Goal: Information Seeking & Learning: Check status

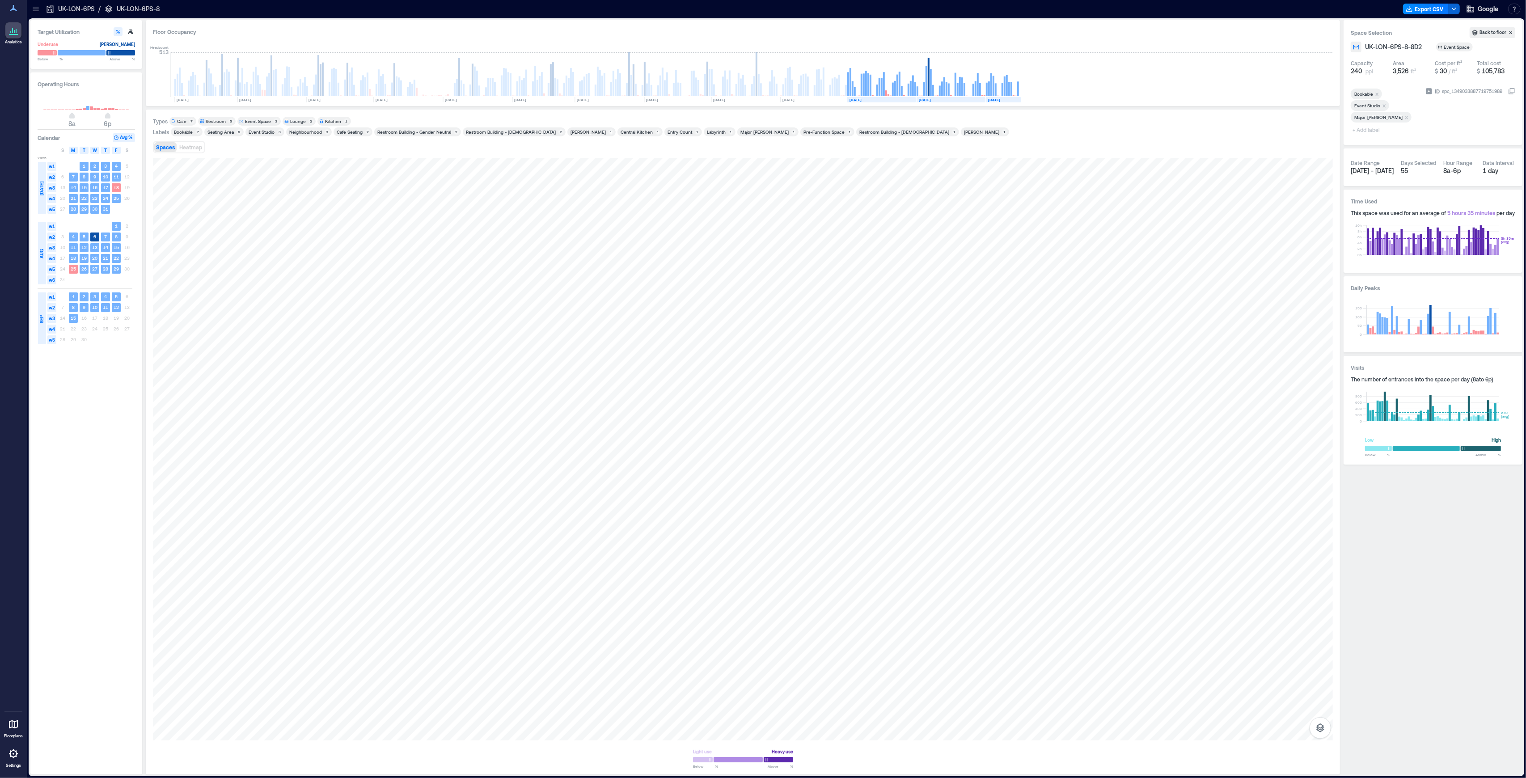
click at [1377, 172] on span "[DATE] - [DATE]" at bounding box center [1372, 171] width 43 height 8
click at [1359, 163] on div "Date Range" at bounding box center [1365, 162] width 29 height 7
click at [1366, 166] on div "Date Range" at bounding box center [1365, 162] width 29 height 7
click at [1102, 604] on div at bounding box center [743, 449] width 1180 height 583
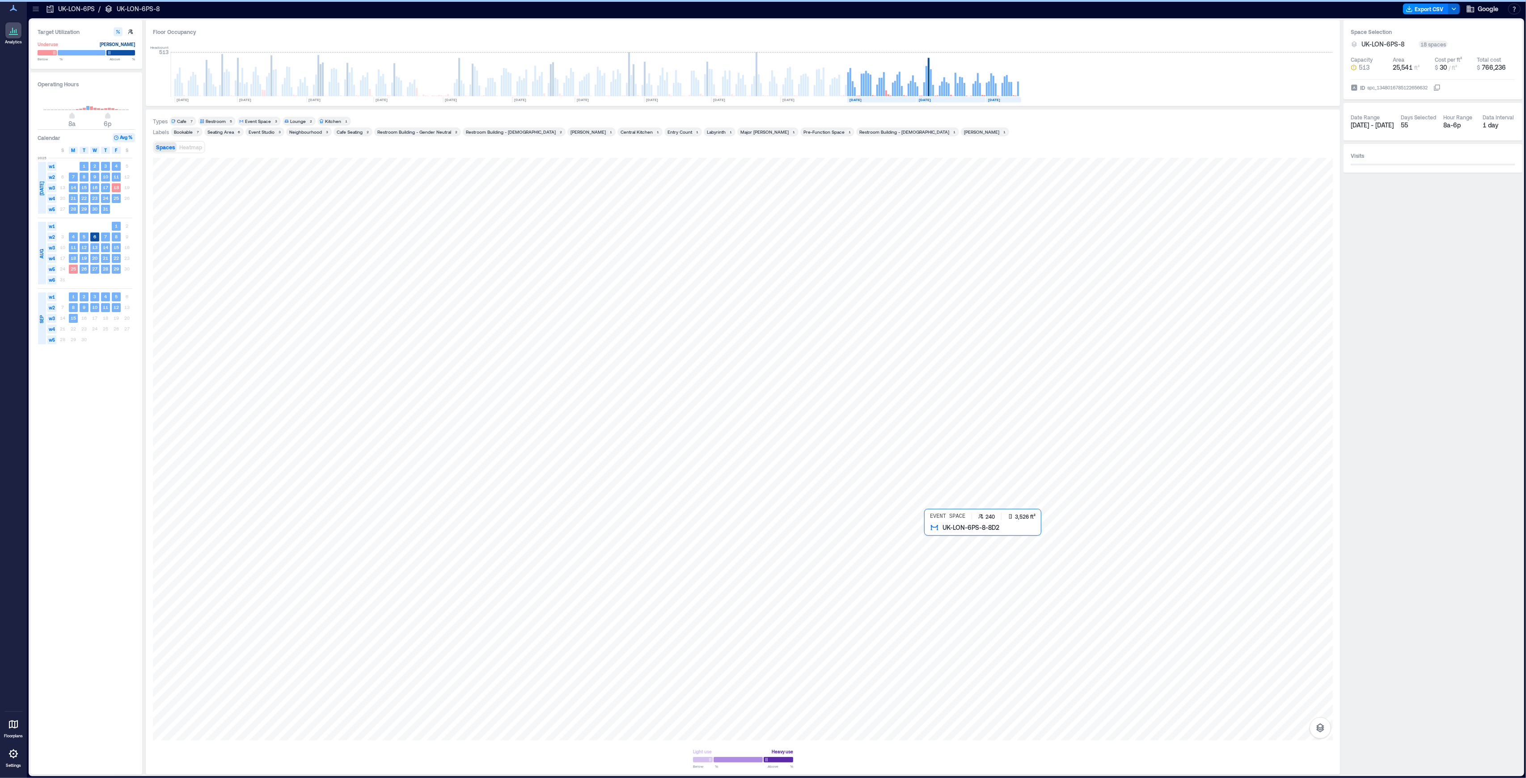
click at [1101, 574] on div at bounding box center [743, 449] width 1180 height 583
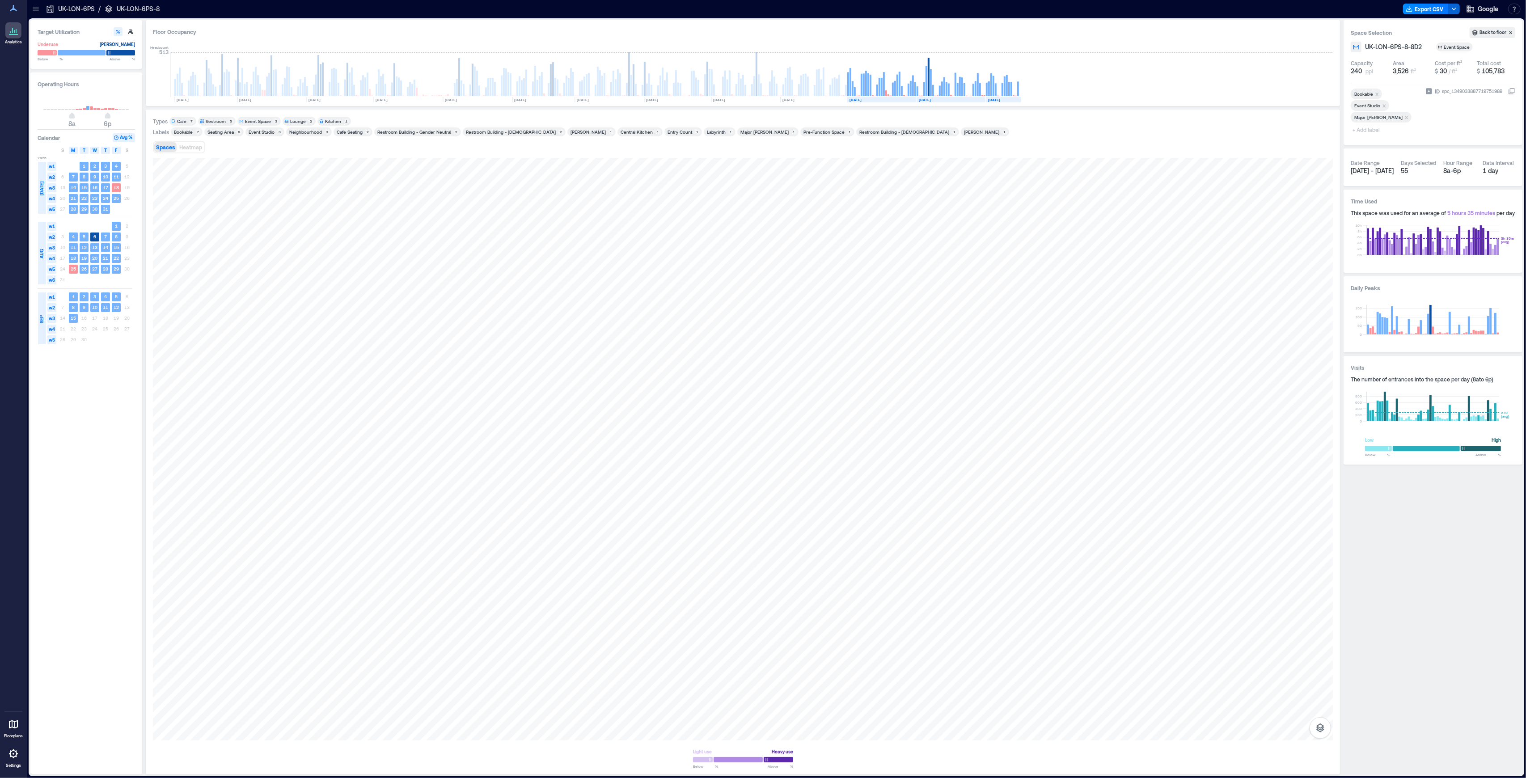
click at [1380, 170] on span "[DATE] - [DATE]" at bounding box center [1372, 171] width 43 height 8
click at [1371, 171] on span "[DATE] - [DATE]" at bounding box center [1372, 171] width 43 height 8
click at [1393, 177] on div "Date Range [DATE] - [DATE] Days Selected 55 Hour Range 8a - 6p Data Interval 1 …" at bounding box center [1433, 167] width 165 height 23
drag, startPoint x: 924, startPoint y: 92, endPoint x: 929, endPoint y: 92, distance: 4.9
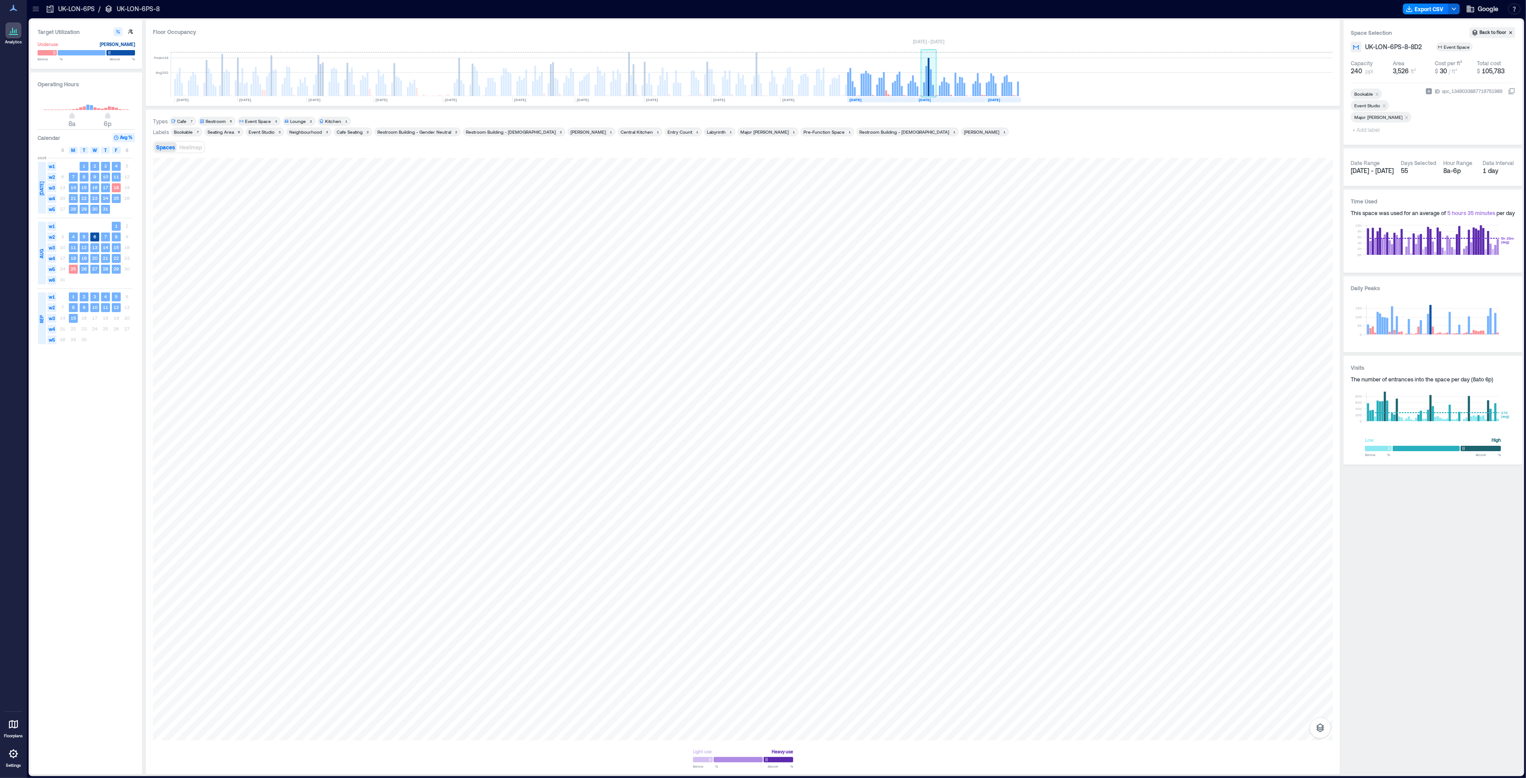
click at [929, 92] on g at bounding box center [929, 74] width 16 height 45
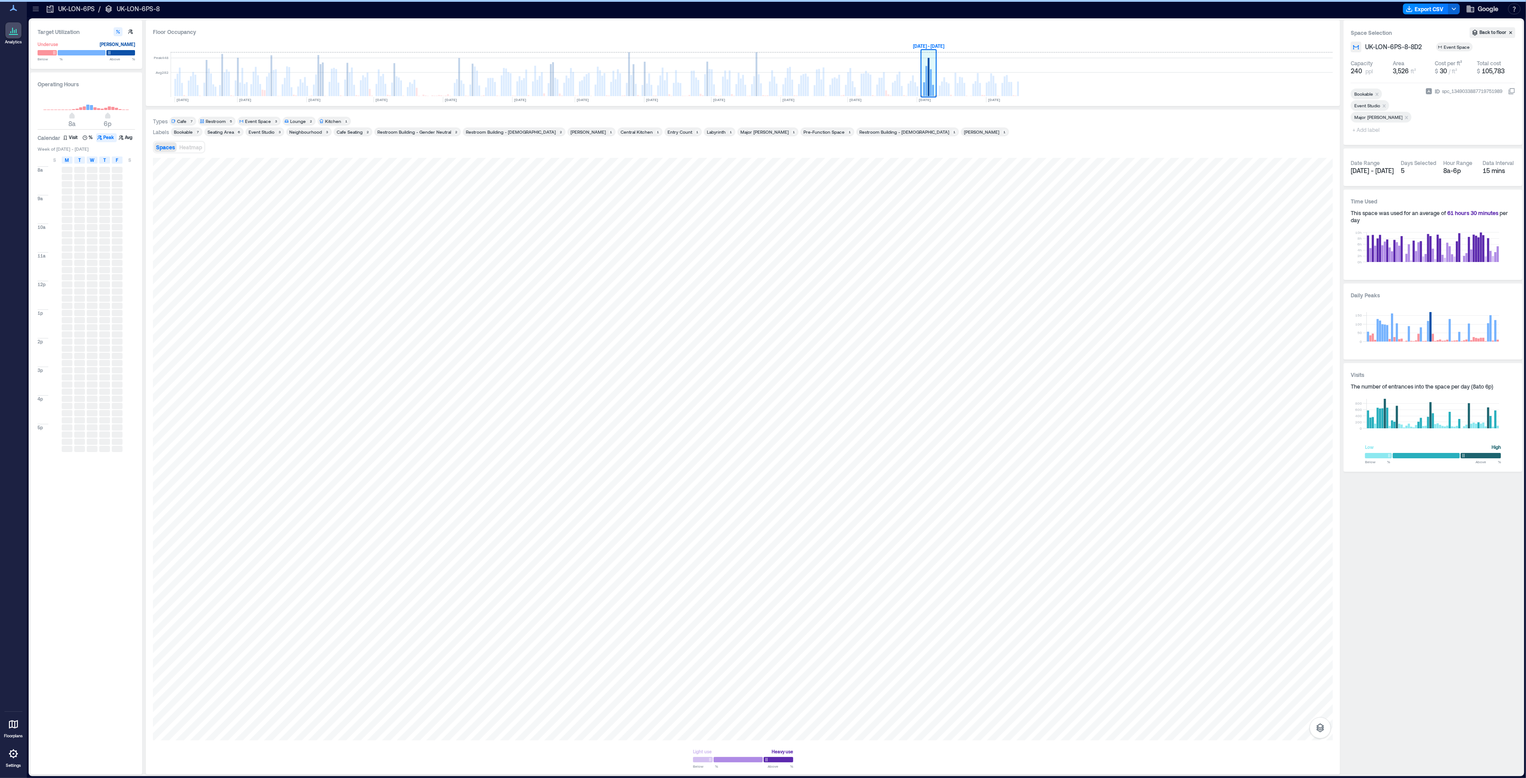
click at [927, 91] on rect at bounding box center [926, 81] width 2 height 30
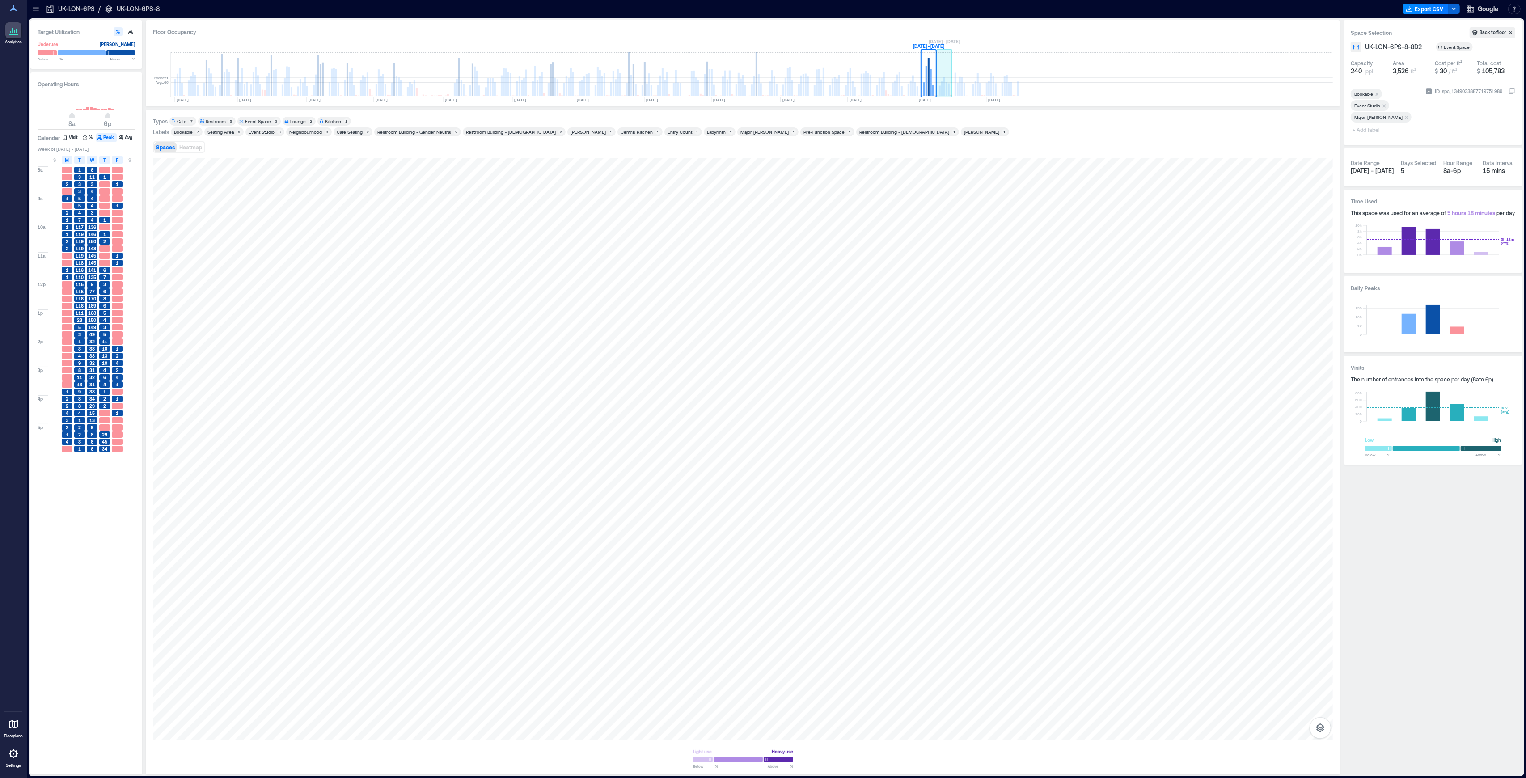
click at [944, 90] on rect at bounding box center [944, 86] width 2 height 19
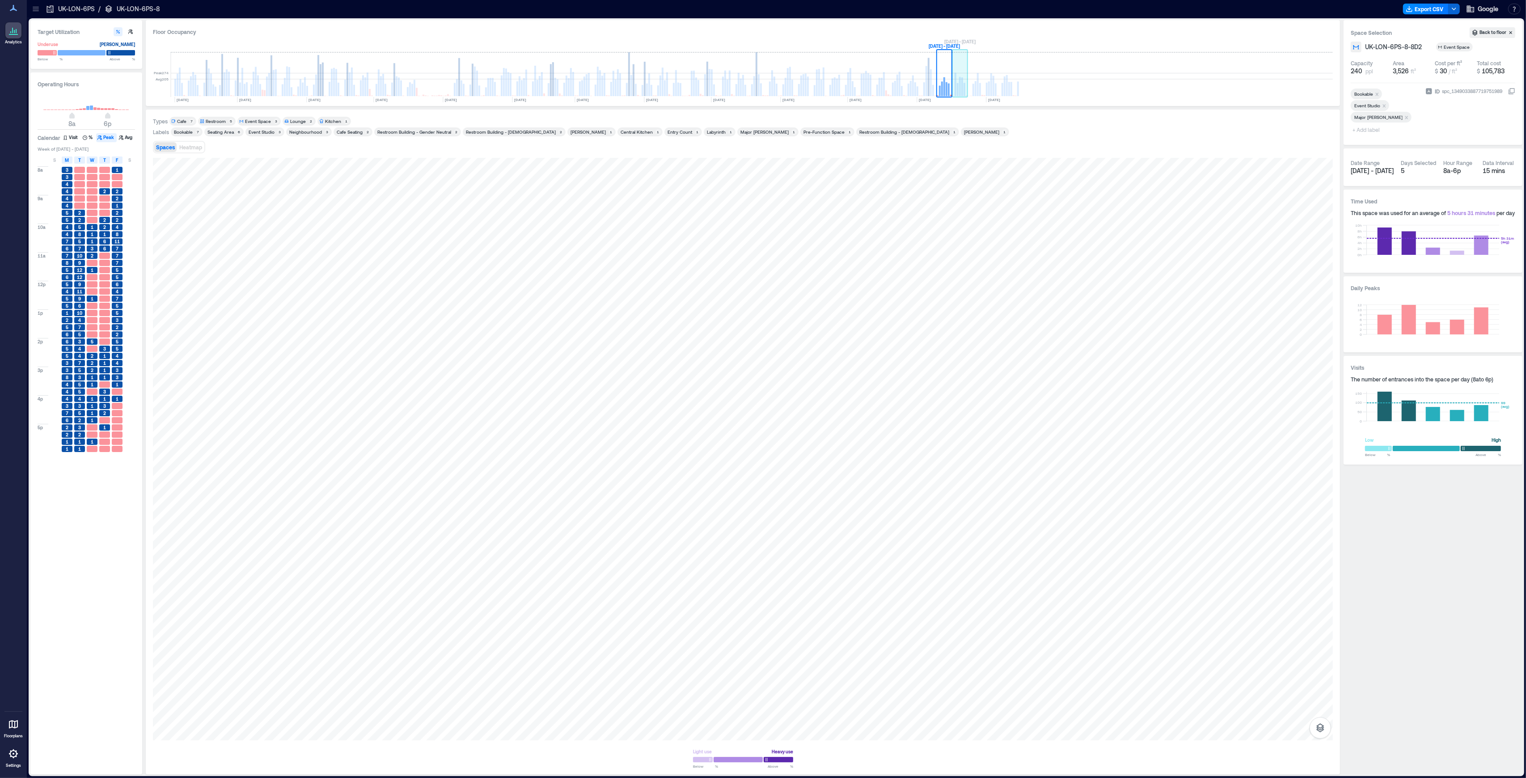
click at [960, 88] on rect at bounding box center [960, 86] width 2 height 19
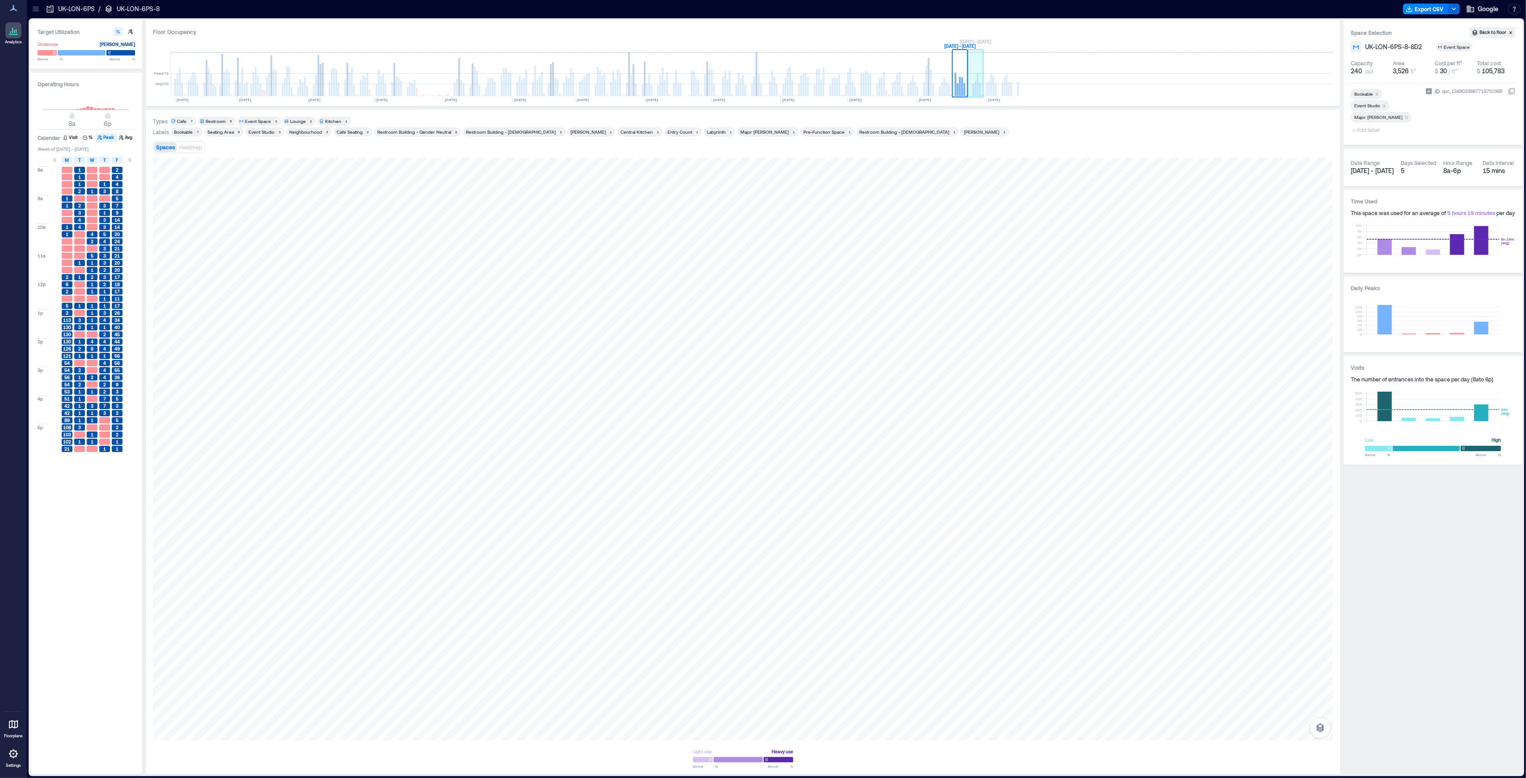
click at [977, 87] on rect at bounding box center [978, 84] width 2 height 23
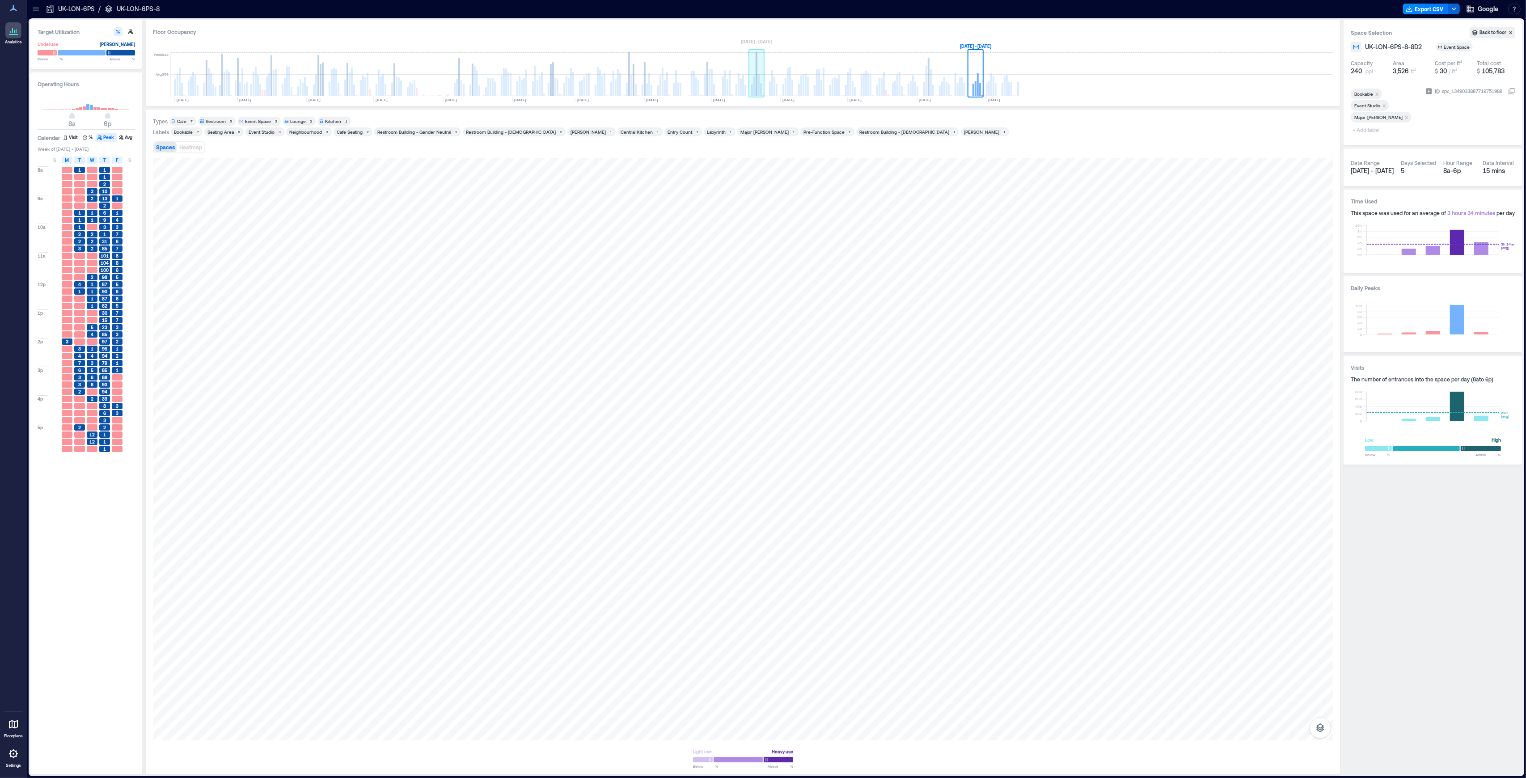
click at [759, 89] on rect at bounding box center [759, 85] width 2 height 22
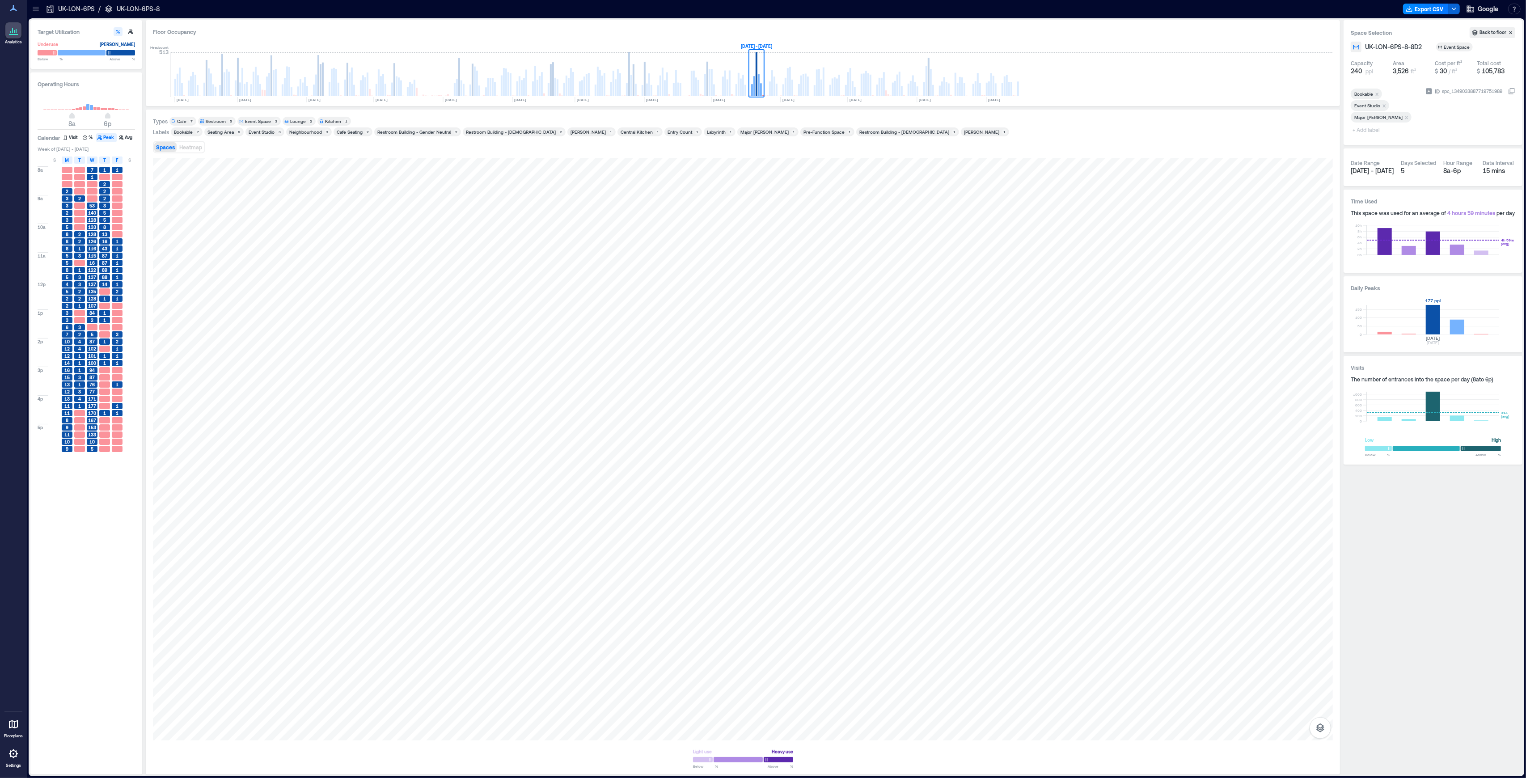
click at [1429, 321] on rect at bounding box center [1433, 320] width 132 height 30
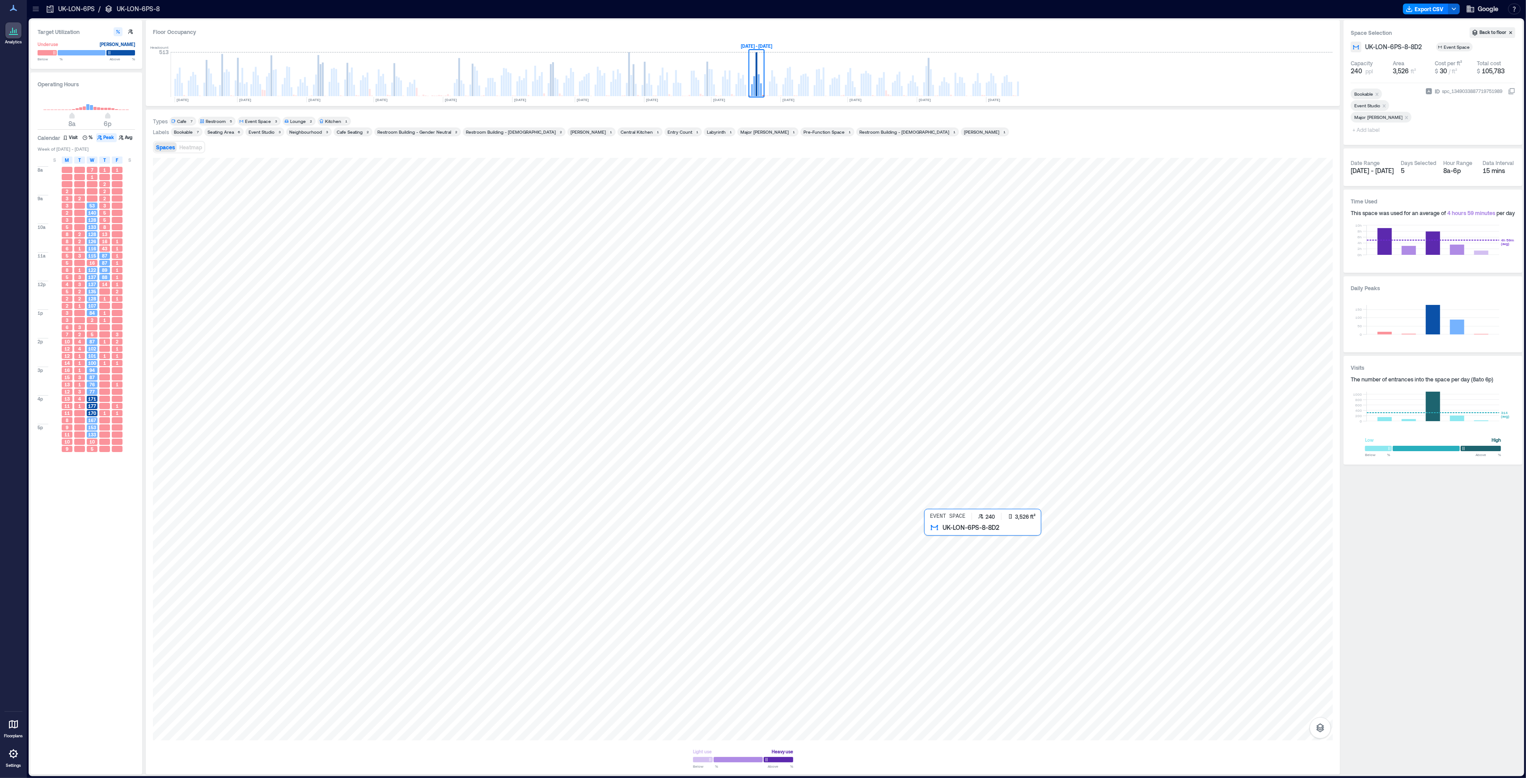
click at [1018, 599] on div at bounding box center [743, 449] width 1180 height 583
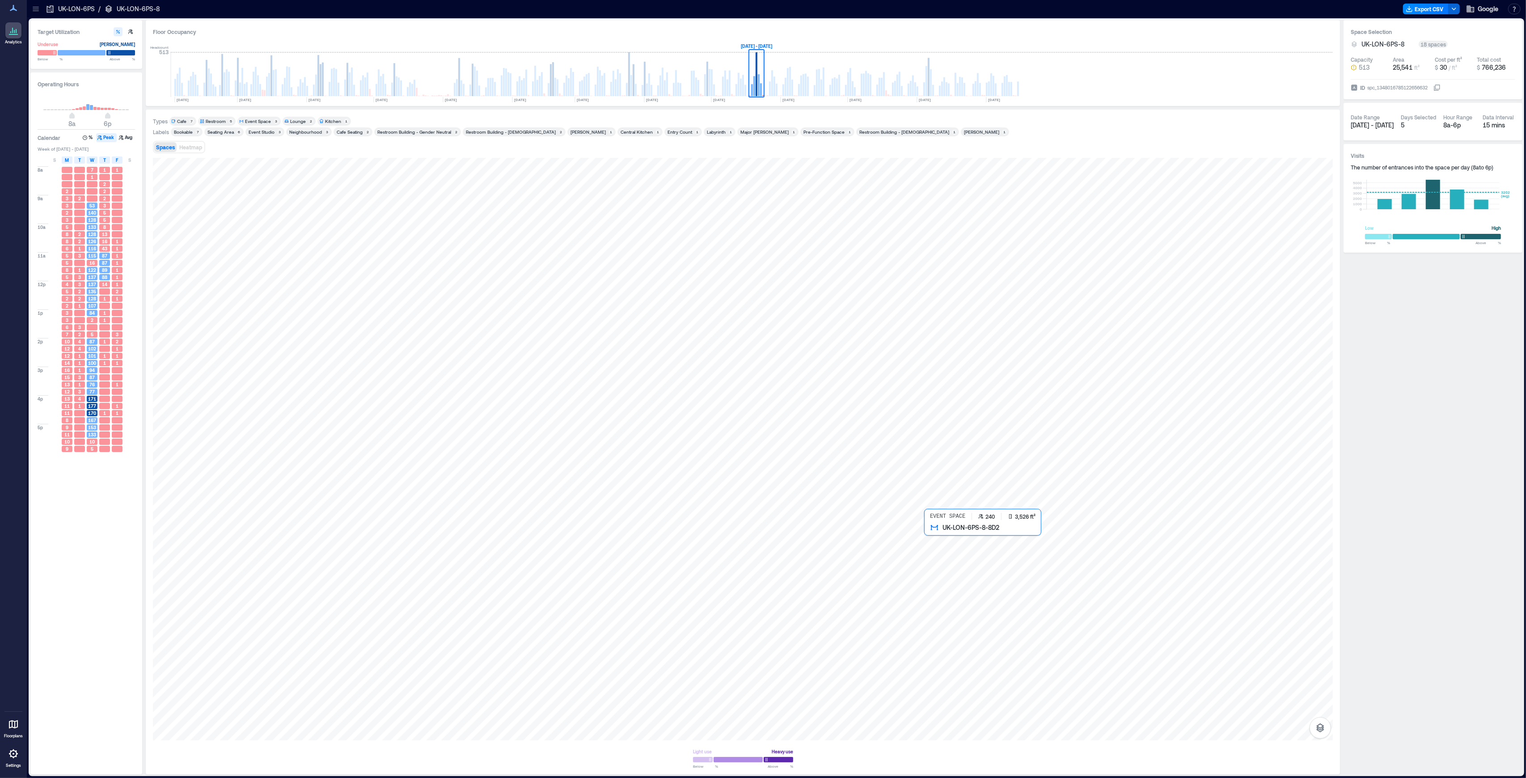
click at [1038, 608] on div at bounding box center [743, 449] width 1180 height 583
